Goal: Transaction & Acquisition: Purchase product/service

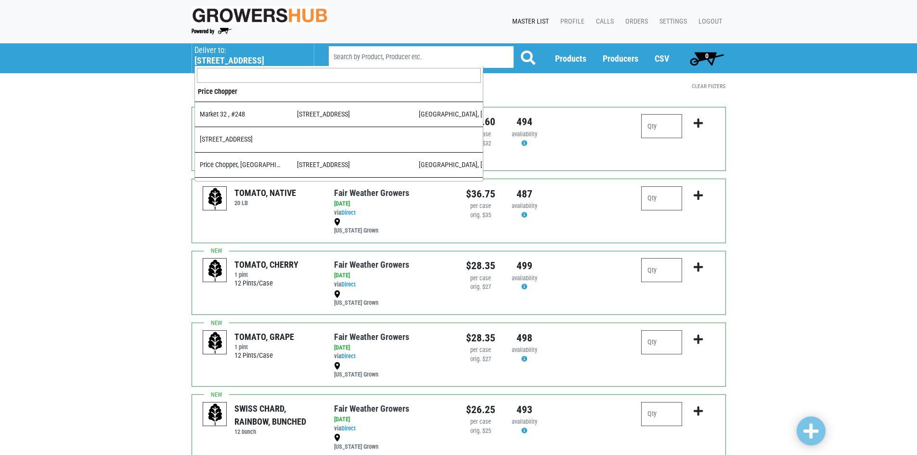
click at [226, 53] on p "Deliver to:" at bounding box center [249, 51] width 110 height 10
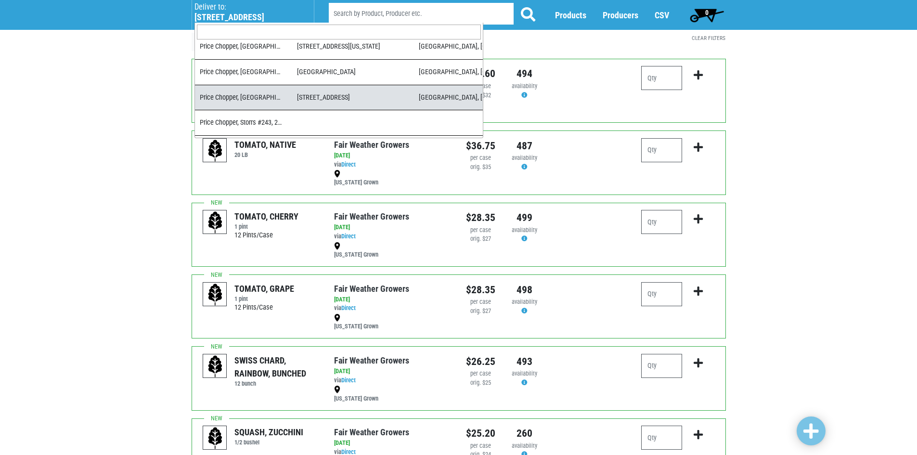
scroll to position [52, 0]
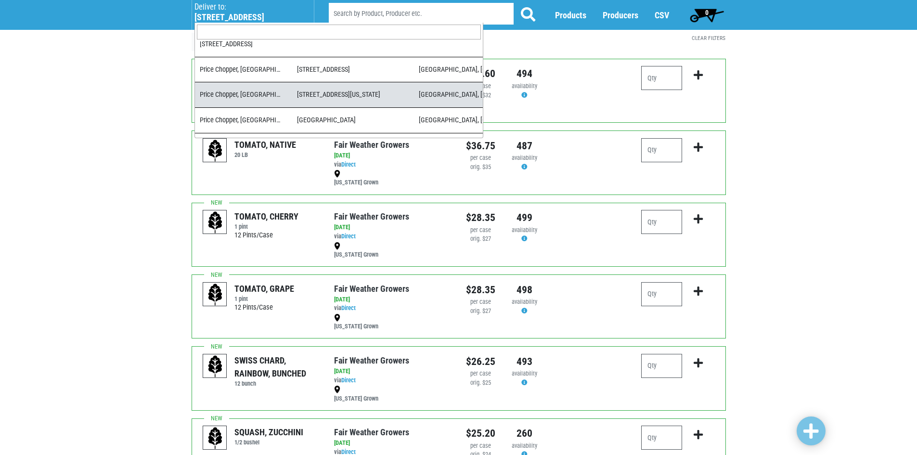
select select "4cabdcca-9535-45f9-819d-8b493c6ecb77"
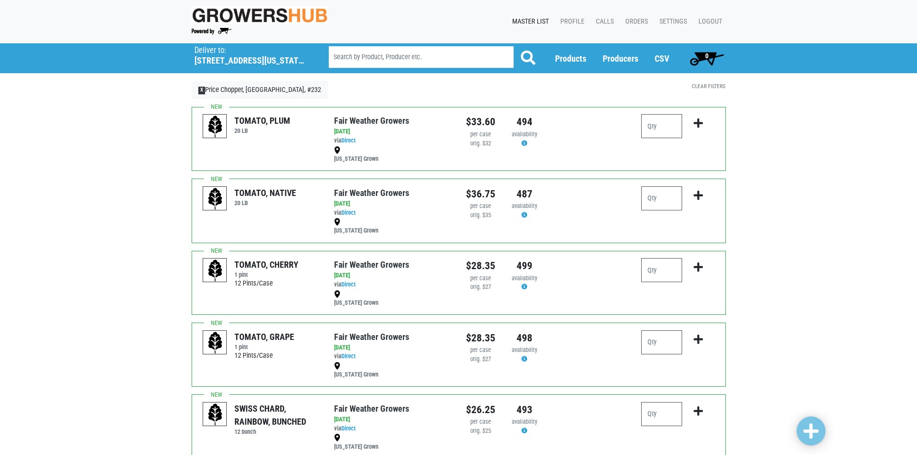
click at [376, 49] on input "search" at bounding box center [421, 57] width 185 height 22
type input "pepper"
click at [513, 46] on button at bounding box center [528, 58] width 30 height 24
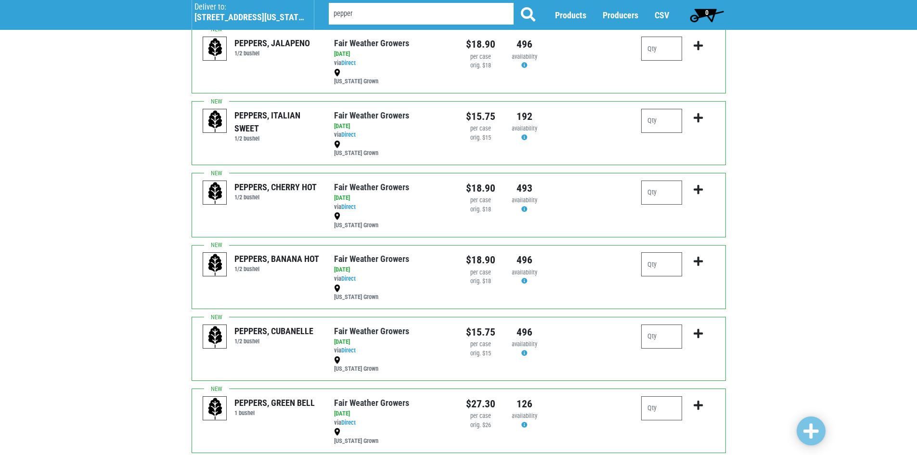
scroll to position [204, 0]
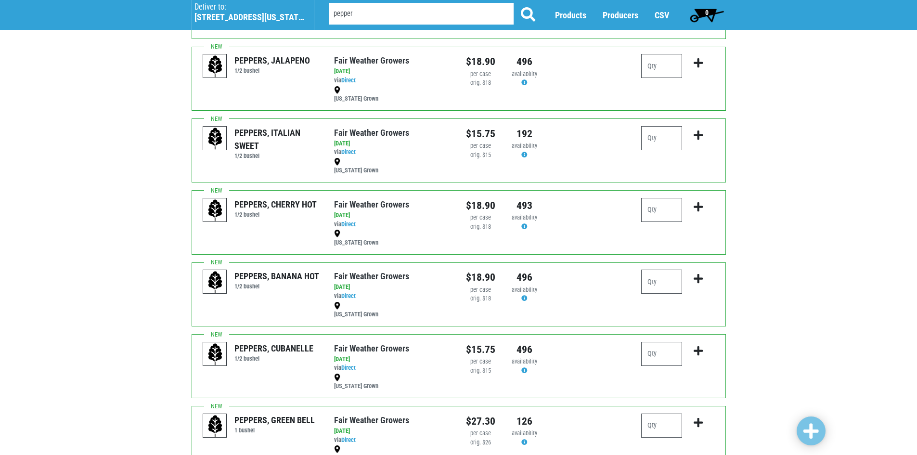
drag, startPoint x: 357, startPoint y: 9, endPoint x: 313, endPoint y: 5, distance: 44.0
click at [313, 5] on div "Deliver To Market 32 , #248 ([STREET_ADDRESS]) [GEOGRAPHIC_DATA] #156, [GEOGRAP…" at bounding box center [458, 15] width 549 height 30
type input "squash"
click at [513, 3] on button at bounding box center [528, 15] width 30 height 24
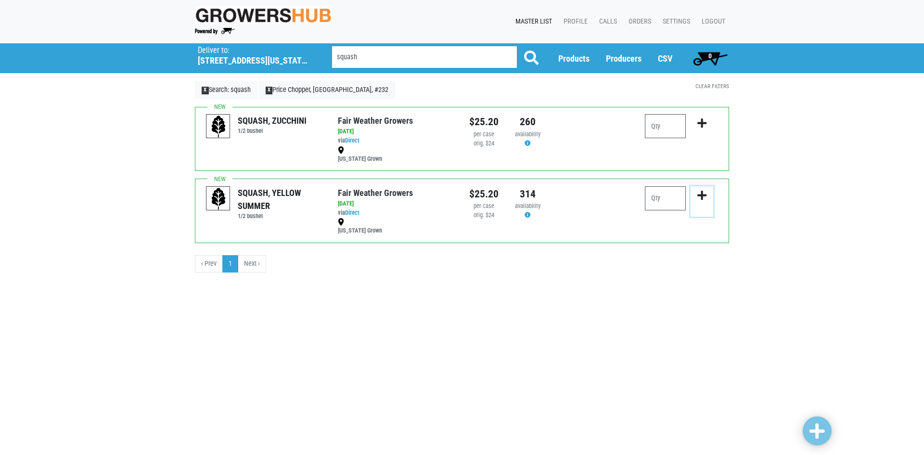
click at [702, 197] on icon "submit" at bounding box center [701, 195] width 9 height 11
drag, startPoint x: 670, startPoint y: 199, endPoint x: 633, endPoint y: 205, distance: 37.5
click at [634, 205] on div "SQUASH, YELLOW SUMMER 1/2 bushel Fair Weather Growers via Direct on 2025-08-14 …" at bounding box center [462, 211] width 534 height 64
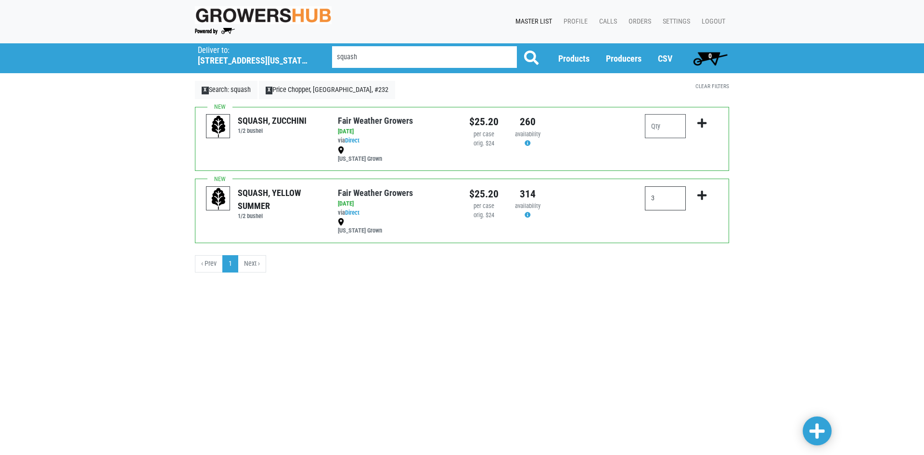
type input "3"
click at [814, 432] on span at bounding box center [817, 431] width 15 height 17
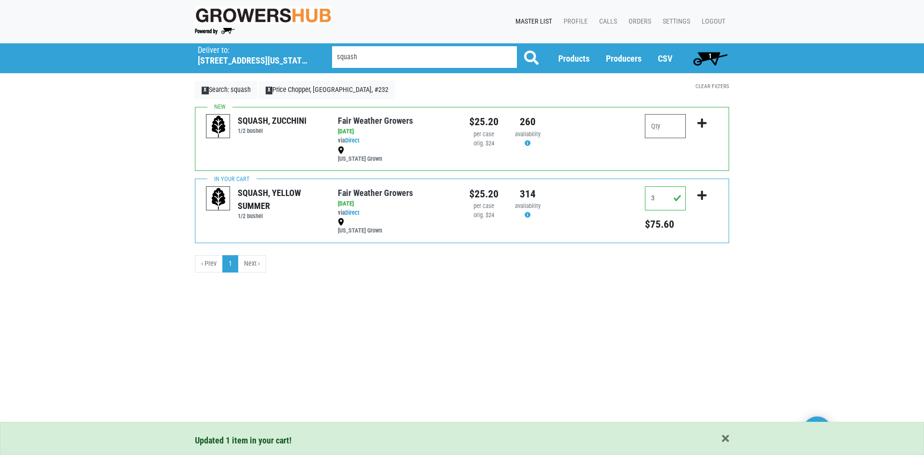
drag, startPoint x: 377, startPoint y: 52, endPoint x: 344, endPoint y: 48, distance: 33.4
click at [295, 55] on div "Deliver To Market 32 , #248 (140 Main St, Oxford, CT 06478, USA) Market 32, Tor…" at bounding box center [462, 58] width 549 height 30
type input "corn"
click at [516, 46] on button at bounding box center [531, 58] width 30 height 24
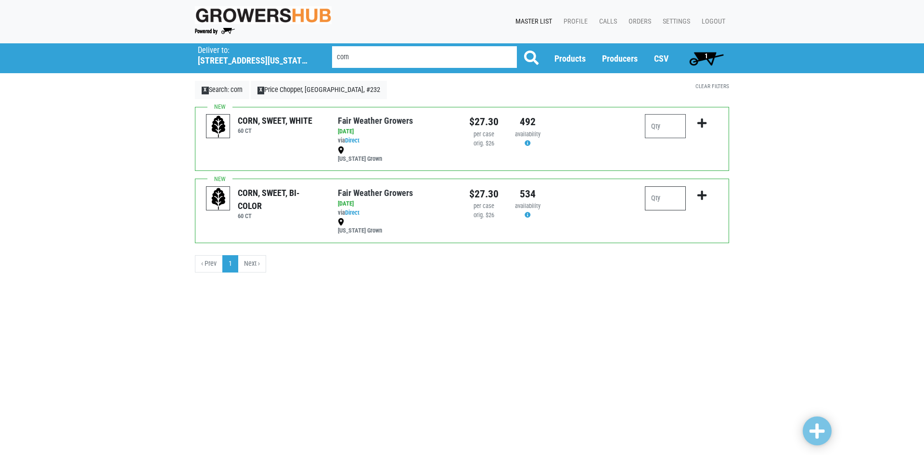
click at [673, 198] on input "number" at bounding box center [665, 198] width 41 height 24
type input "8"
click at [677, 297] on div "Deliver To Market 32 , #248 ([STREET_ADDRESS]) [GEOGRAPHIC_DATA] #156, [GEOGRAP…" at bounding box center [462, 173] width 924 height 261
click at [822, 427] on span at bounding box center [817, 431] width 15 height 17
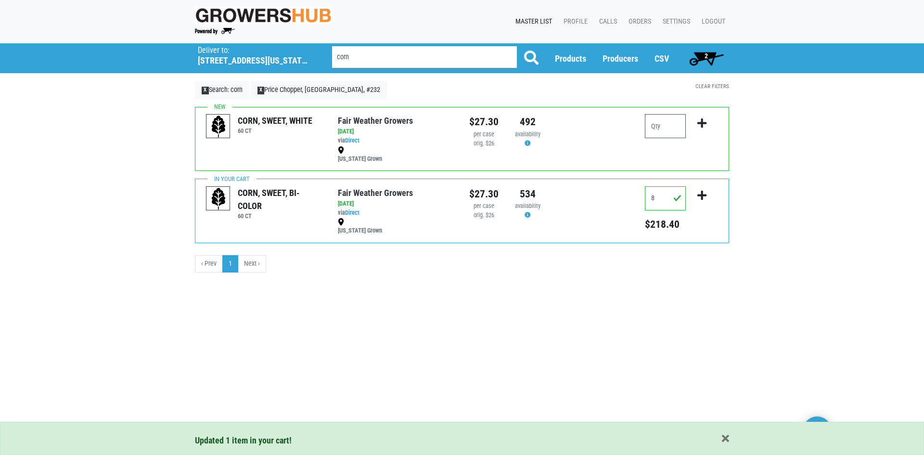
click at [703, 56] on span "2" at bounding box center [706, 58] width 43 height 19
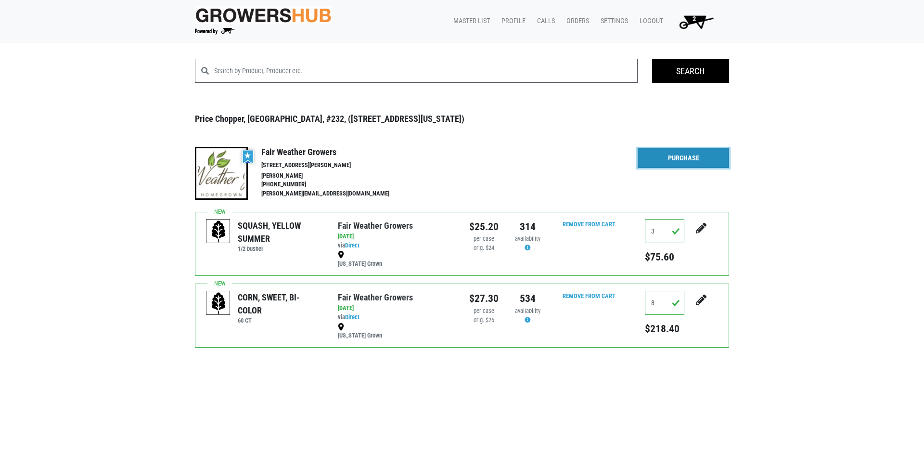
click at [677, 159] on link "Purchase" at bounding box center [683, 158] width 91 height 20
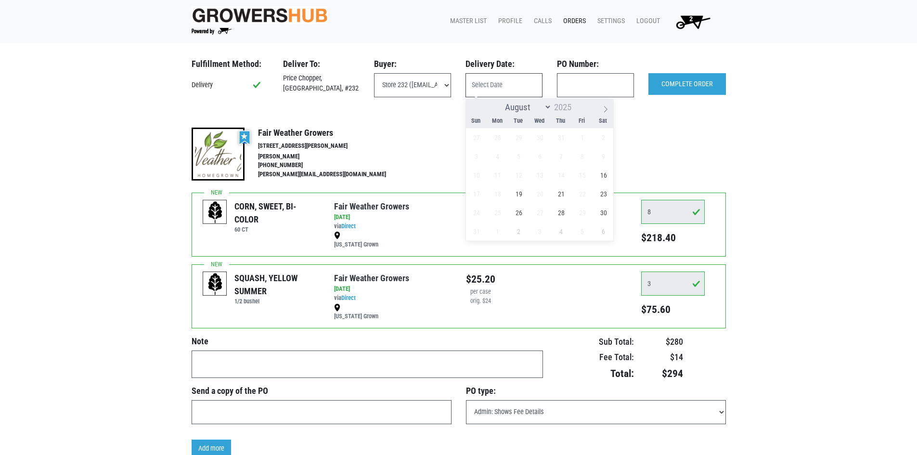
click at [522, 91] on input "text" at bounding box center [503, 85] width 77 height 24
click at [605, 177] on span "16" at bounding box center [603, 175] width 19 height 19
type input "2025-08-16"
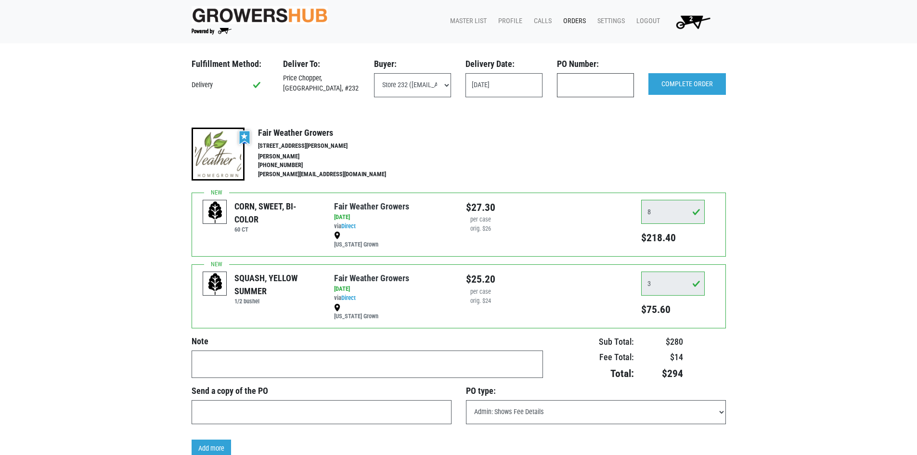
click at [590, 84] on input "text" at bounding box center [595, 85] width 77 height 24
type input "B"
type input "PCM816"
click at [678, 90] on input "COMPLETE ORDER" at bounding box center [686, 84] width 77 height 22
